Goal: Find specific page/section: Find specific page/section

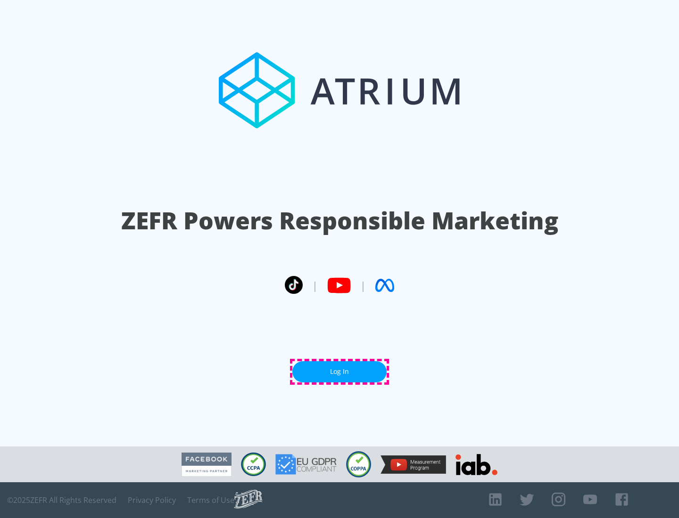
click at [339, 372] on link "Log In" at bounding box center [339, 372] width 94 height 21
